Goal: Find specific page/section: Find specific page/section

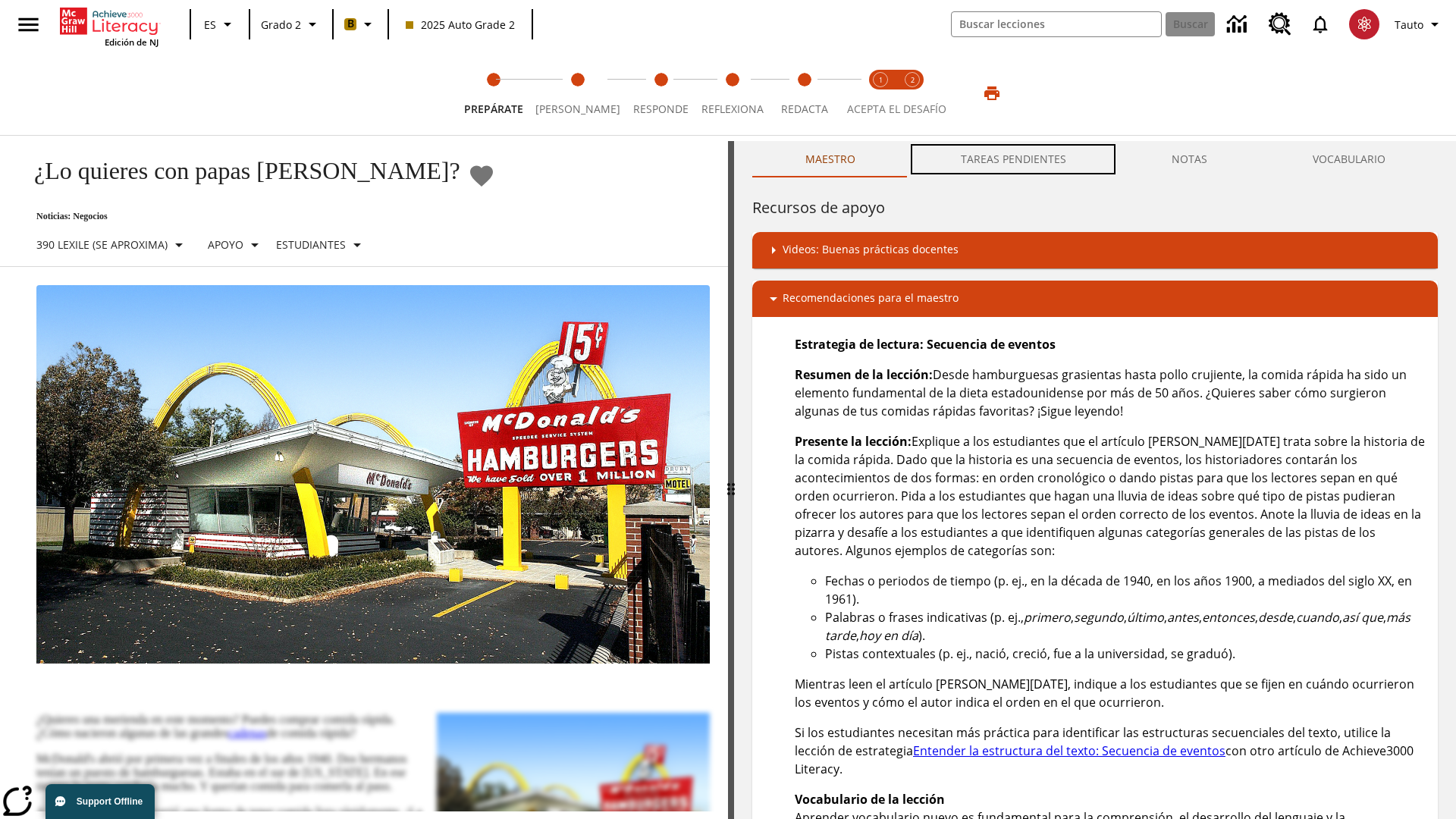
click at [1014, 160] on button "TAREAS PENDIENTES" at bounding box center [1013, 159] width 211 height 36
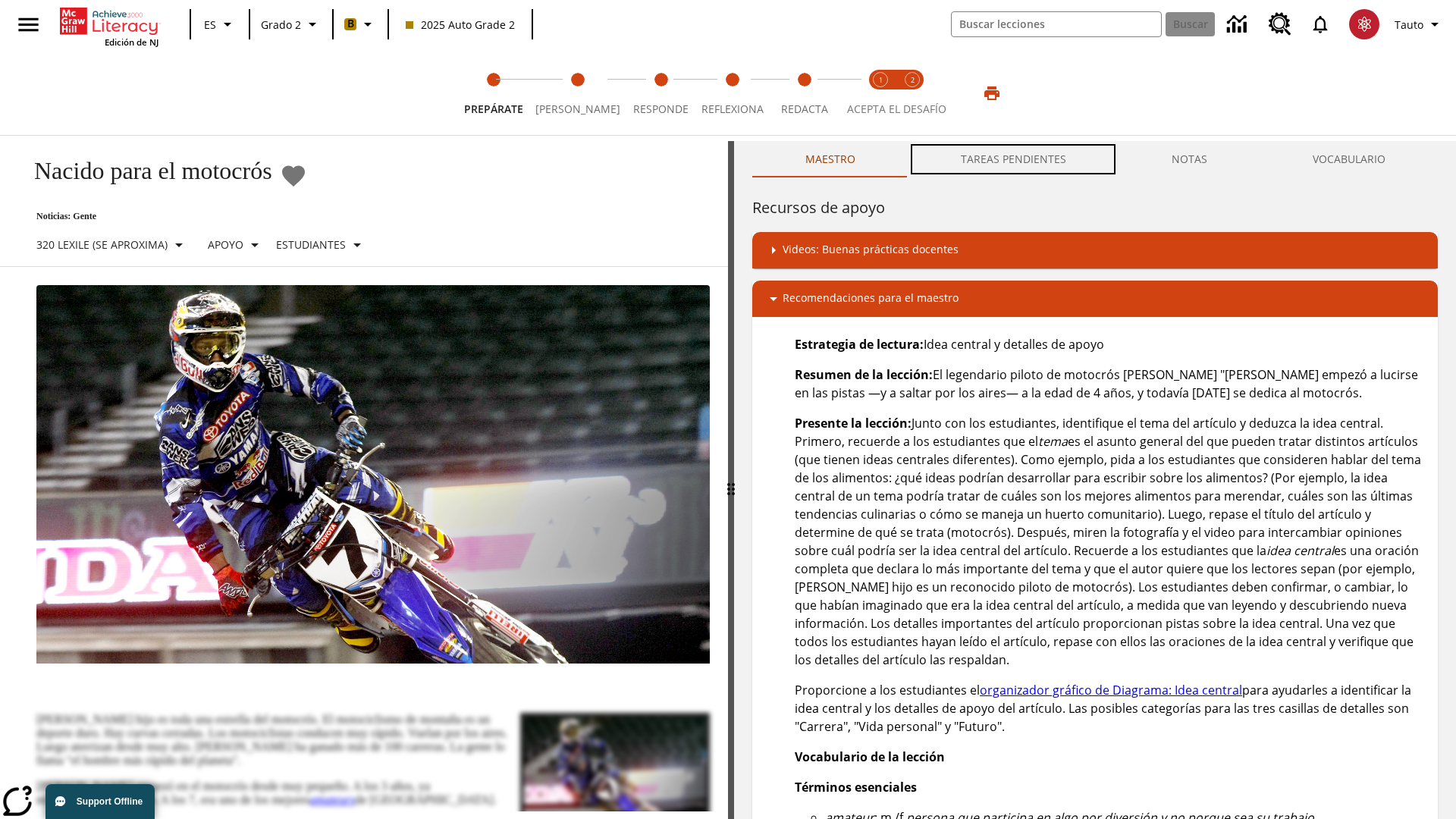
click at [1014, 160] on button "TAREAS PENDIENTES" at bounding box center [1013, 159] width 211 height 36
